Goal: Task Accomplishment & Management: Manage account settings

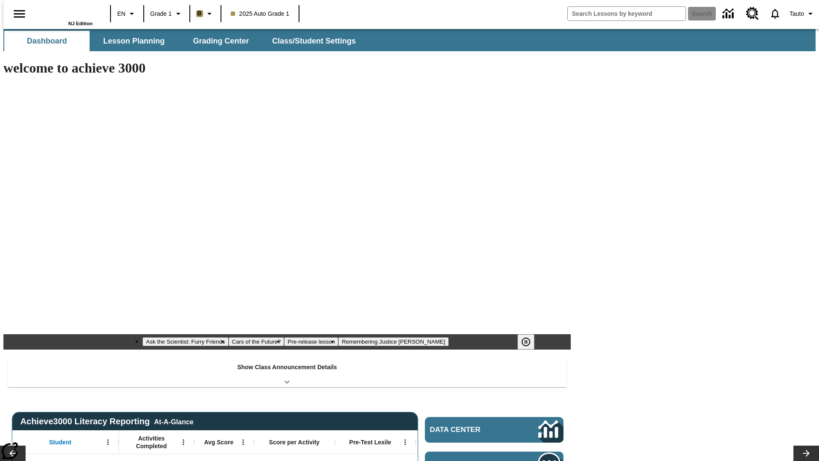
type input "-1"
click at [310, 41] on span "Class/Student Settings" at bounding box center [315, 41] width 84 height 10
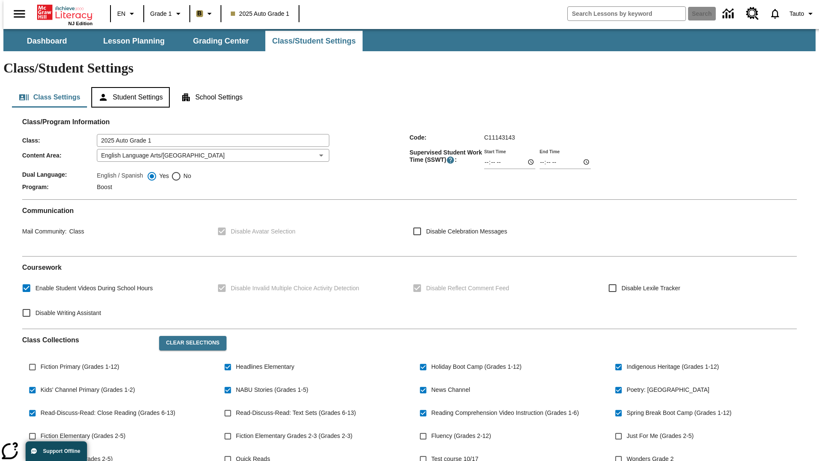
click at [128, 87] on button "Student Settings" at bounding box center [130, 97] width 78 height 20
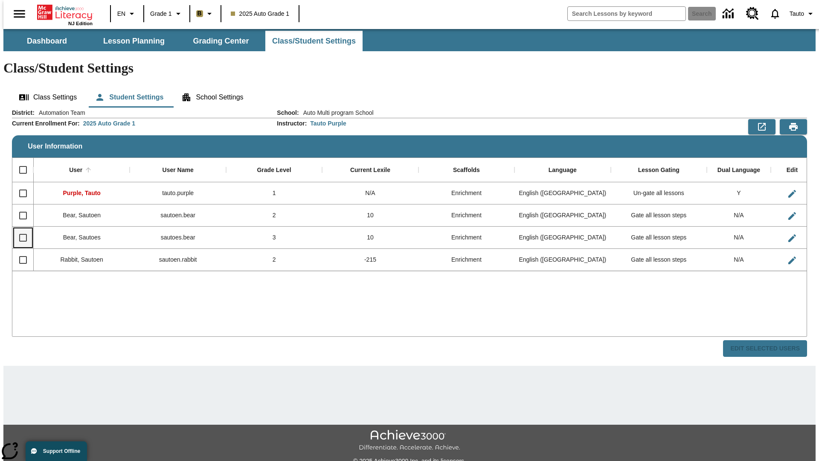
click at [19, 229] on input "Select row" at bounding box center [23, 238] width 18 height 18
checkbox input "true"
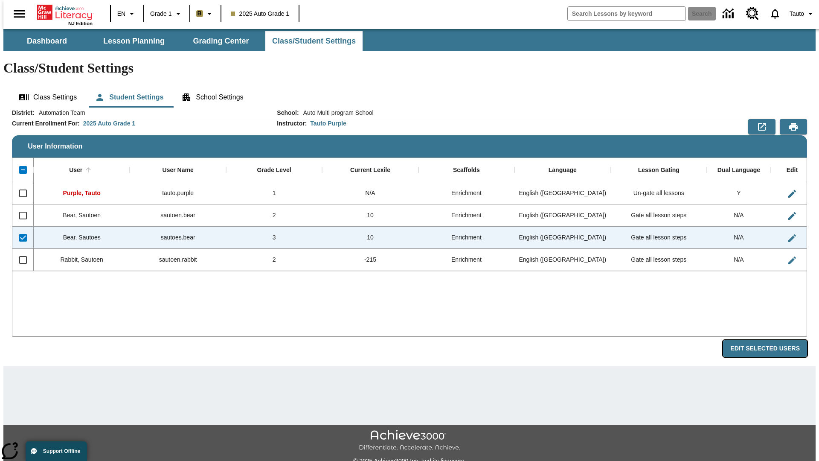
click at [771, 340] on button "Edit Selected Users" at bounding box center [765, 348] width 84 height 17
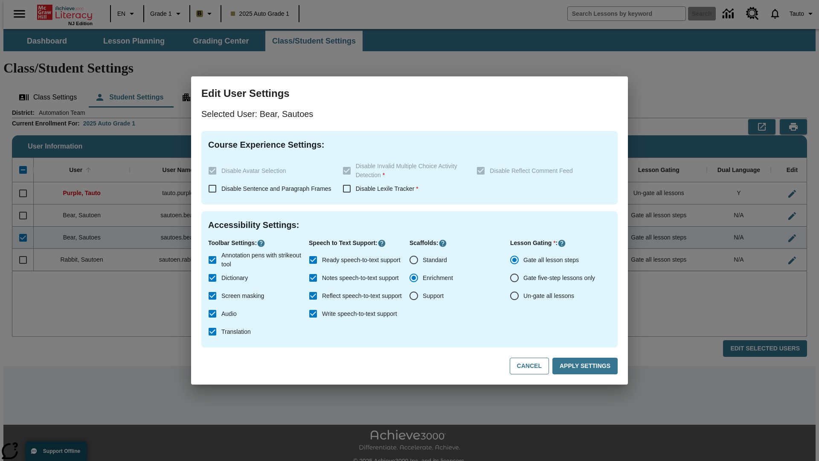
click at [514, 296] on input "Un-gate all lessons" at bounding box center [514, 296] width 18 height 18
radio input "true"
click at [586, 366] on button "Apply Settings" at bounding box center [584, 365] width 65 height 17
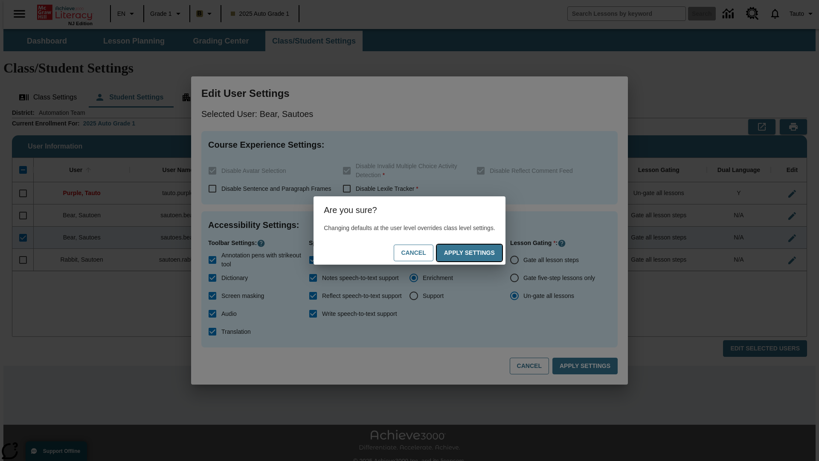
click at [478, 252] on button "Apply Settings" at bounding box center [469, 252] width 65 height 17
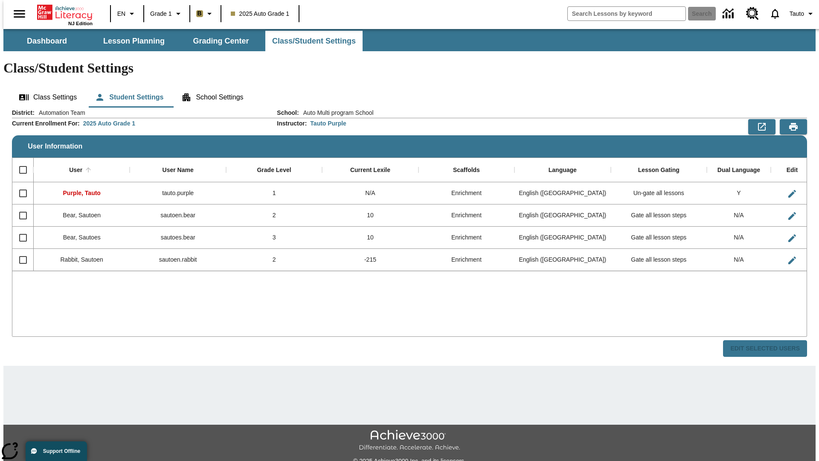
checkbox input "false"
click at [19, 229] on input "Select row" at bounding box center [23, 238] width 18 height 18
checkbox input "true"
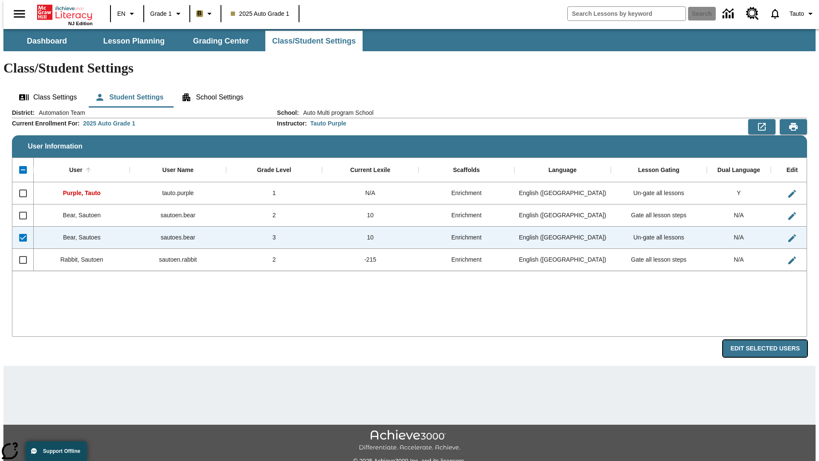
click at [771, 340] on button "Edit Selected Users" at bounding box center [765, 348] width 84 height 17
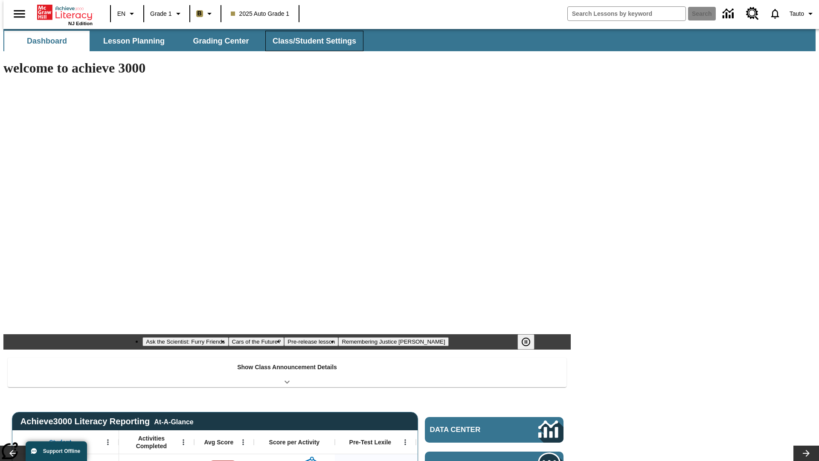
click at [310, 41] on span "Class/Student Settings" at bounding box center [315, 41] width 84 height 10
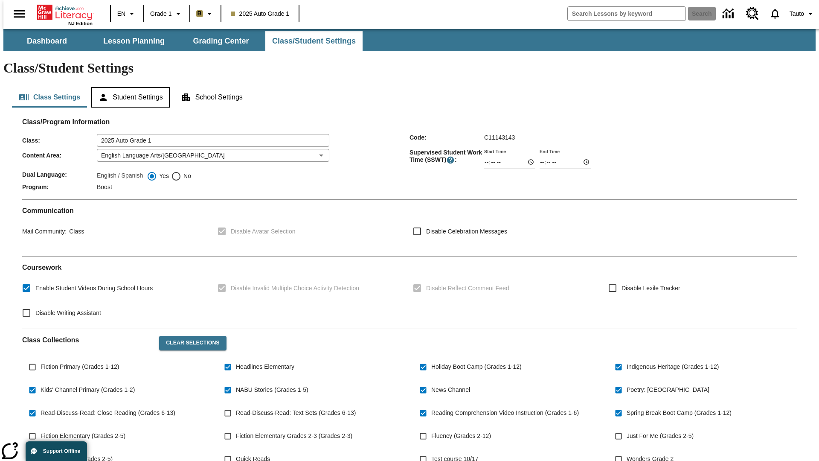
click at [128, 87] on button "Student Settings" at bounding box center [130, 97] width 78 height 20
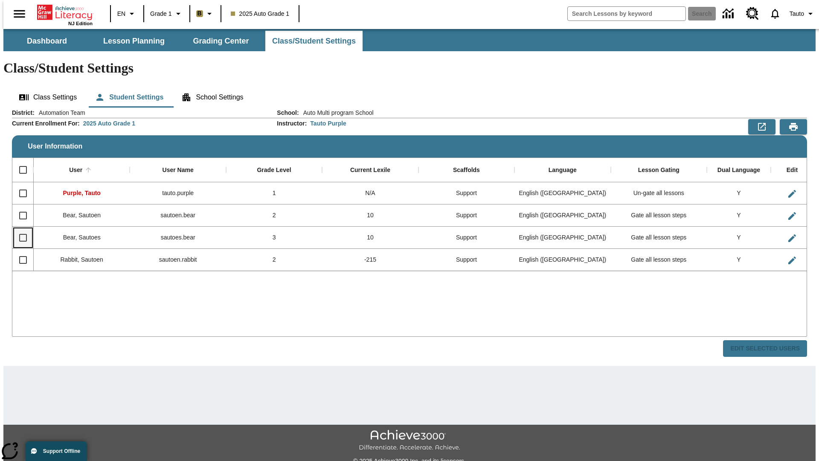
click at [19, 229] on input "Select row" at bounding box center [23, 238] width 18 height 18
checkbox input "true"
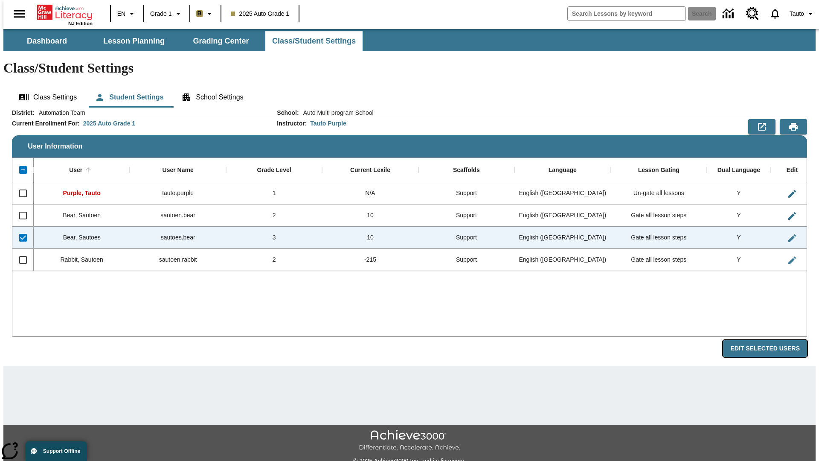
click at [771, 340] on button "Edit Selected Users" at bounding box center [765, 348] width 84 height 17
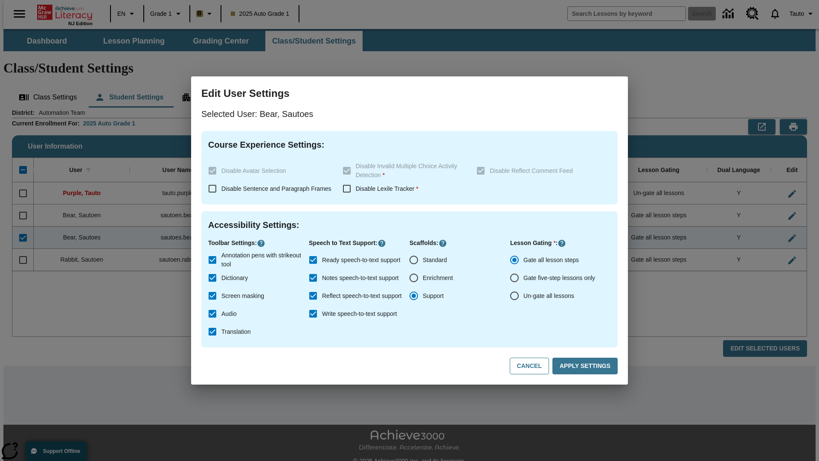
click at [514, 296] on input "Un-gate all lessons" at bounding box center [514, 296] width 18 height 18
radio input "true"
click at [586, 366] on button "Apply Settings" at bounding box center [584, 365] width 65 height 17
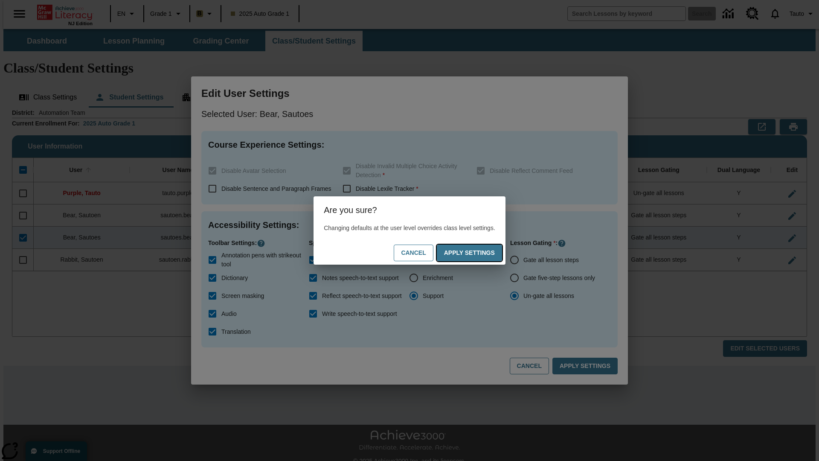
click at [478, 252] on button "Apply Settings" at bounding box center [469, 252] width 65 height 17
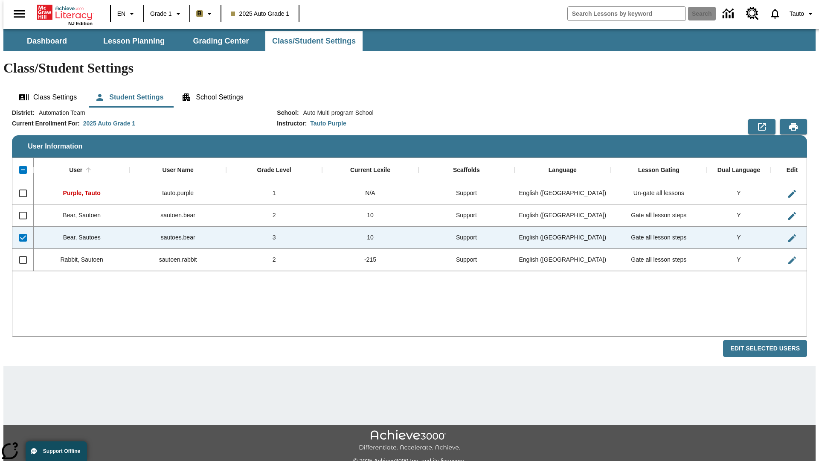
checkbox input "false"
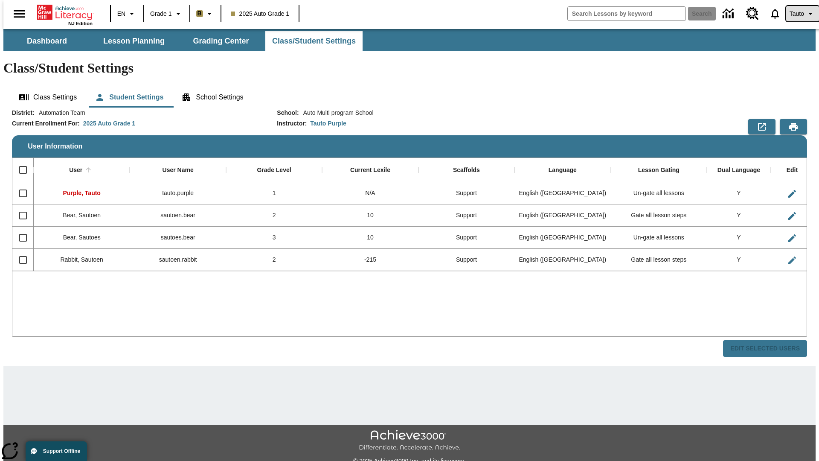
click at [798, 14] on span "Tauto" at bounding box center [796, 13] width 14 height 9
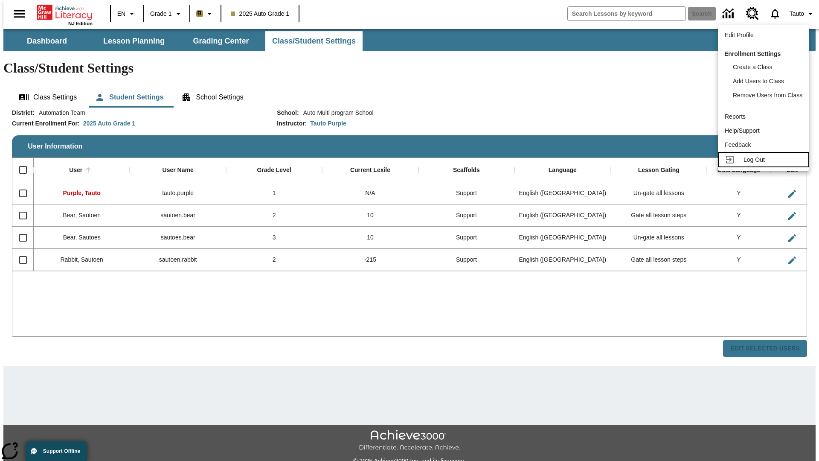
click at [765, 159] on span "Log Out" at bounding box center [753, 159] width 21 height 7
